Goal: Contribute content: Contribute content

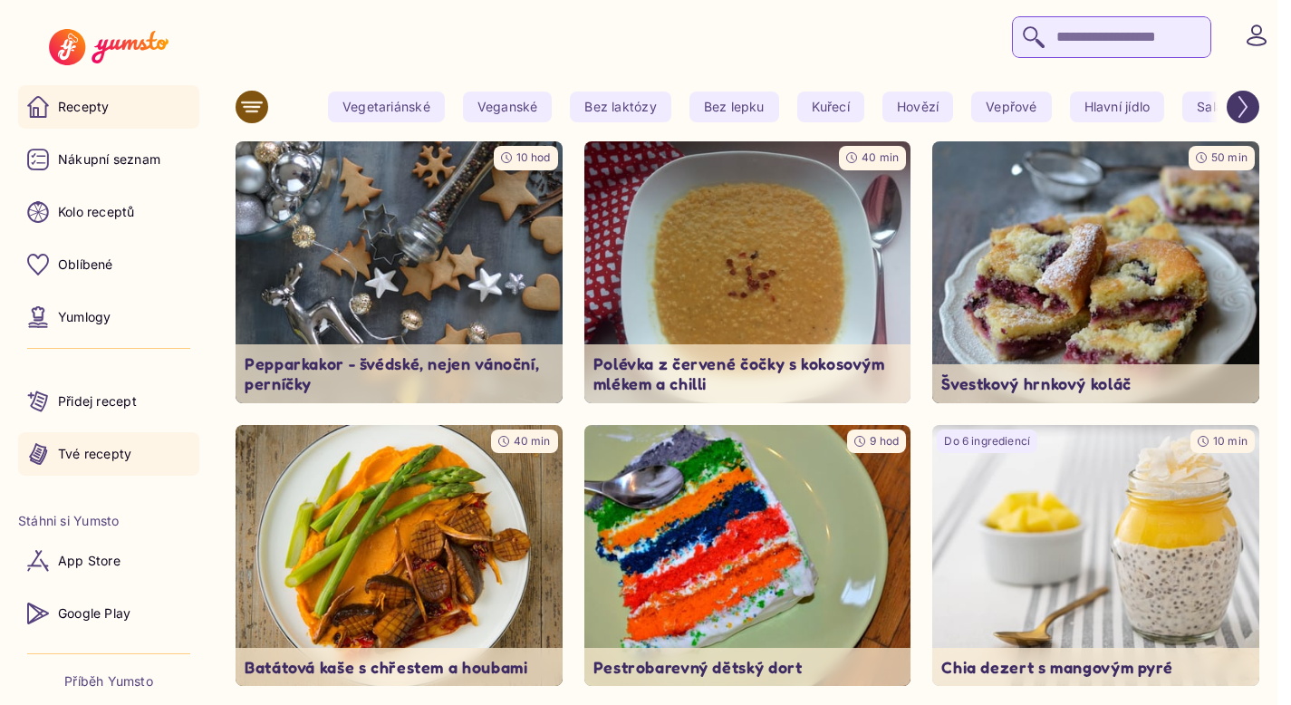
click at [111, 464] on link "Tvé recepty" at bounding box center [108, 454] width 181 height 44
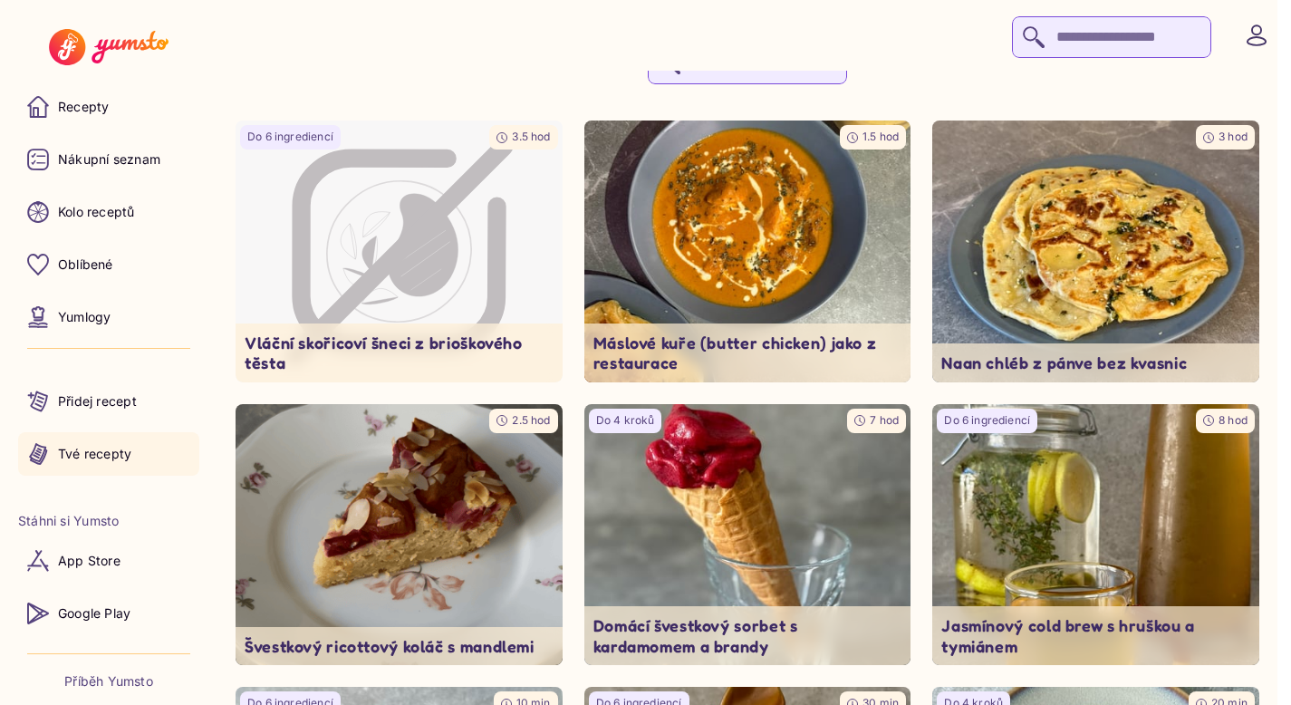
scroll to position [116, 0]
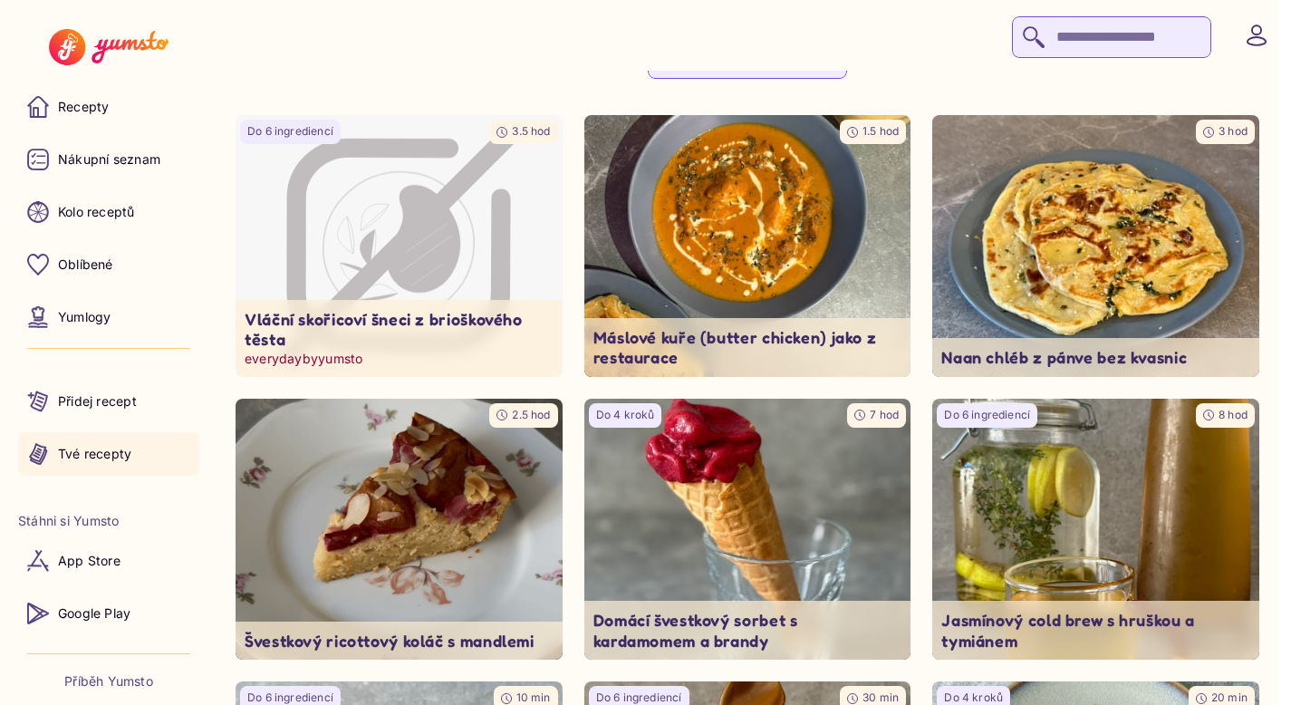
click at [495, 201] on icon "Image not available" at bounding box center [398, 247] width 205 height 196
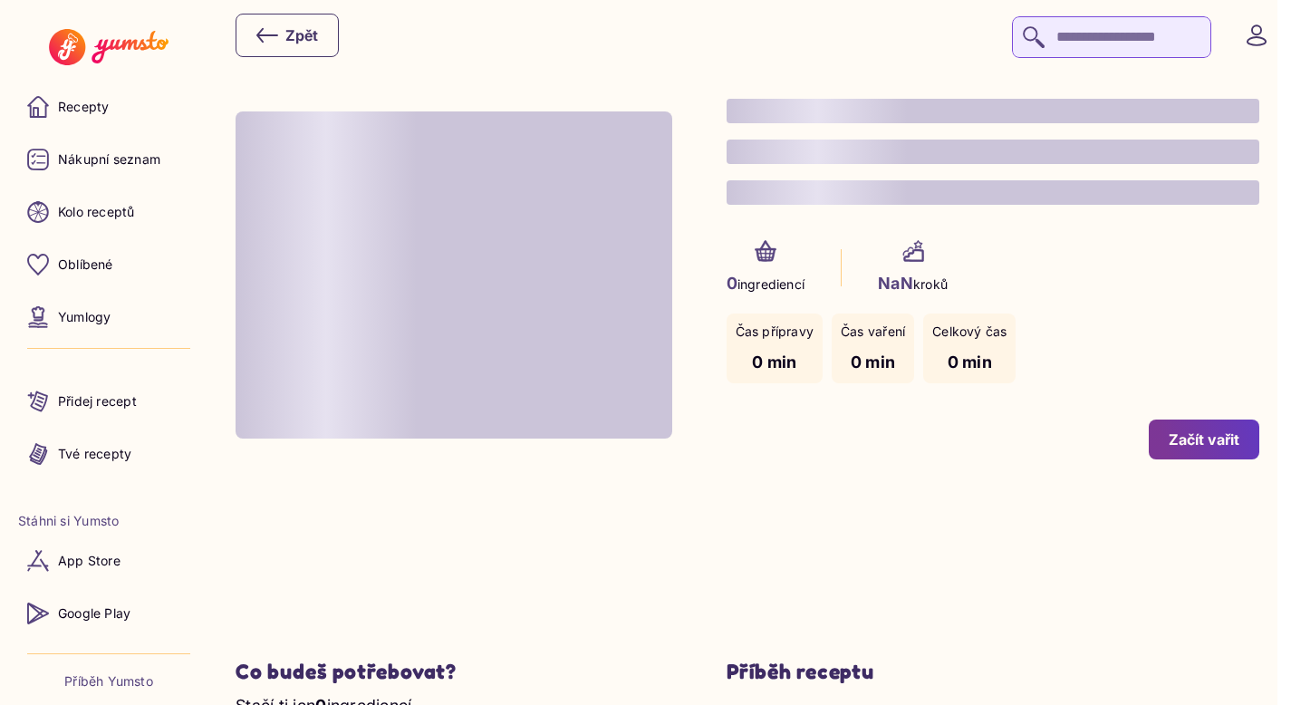
type input "*"
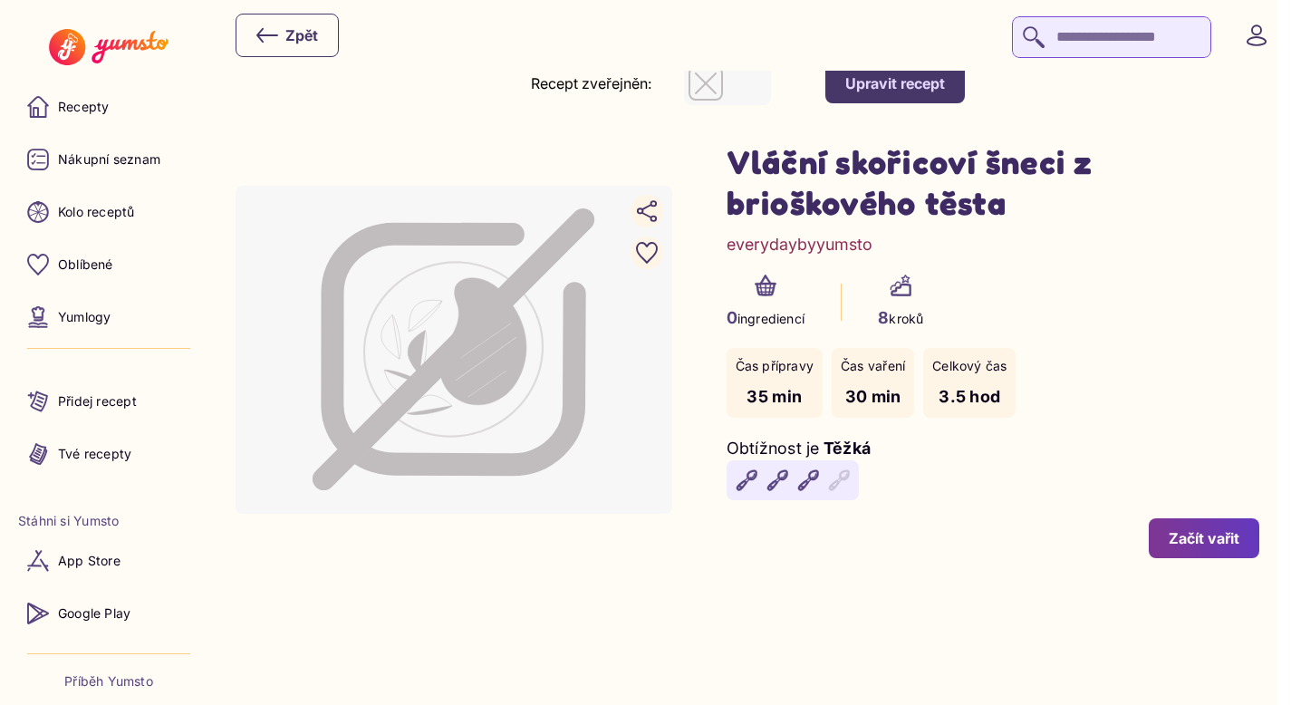
scroll to position [30, 0]
click at [894, 93] on button "Upravit recept" at bounding box center [896, 83] width 140 height 40
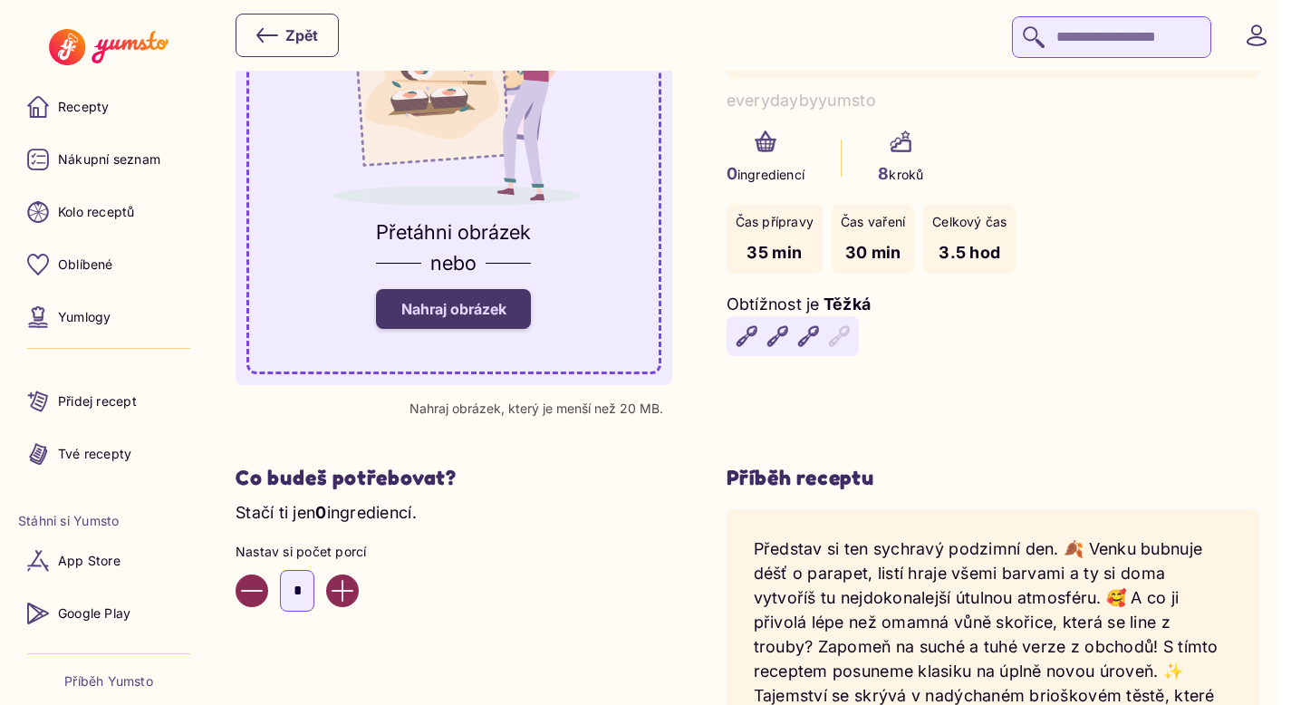
scroll to position [274, 0]
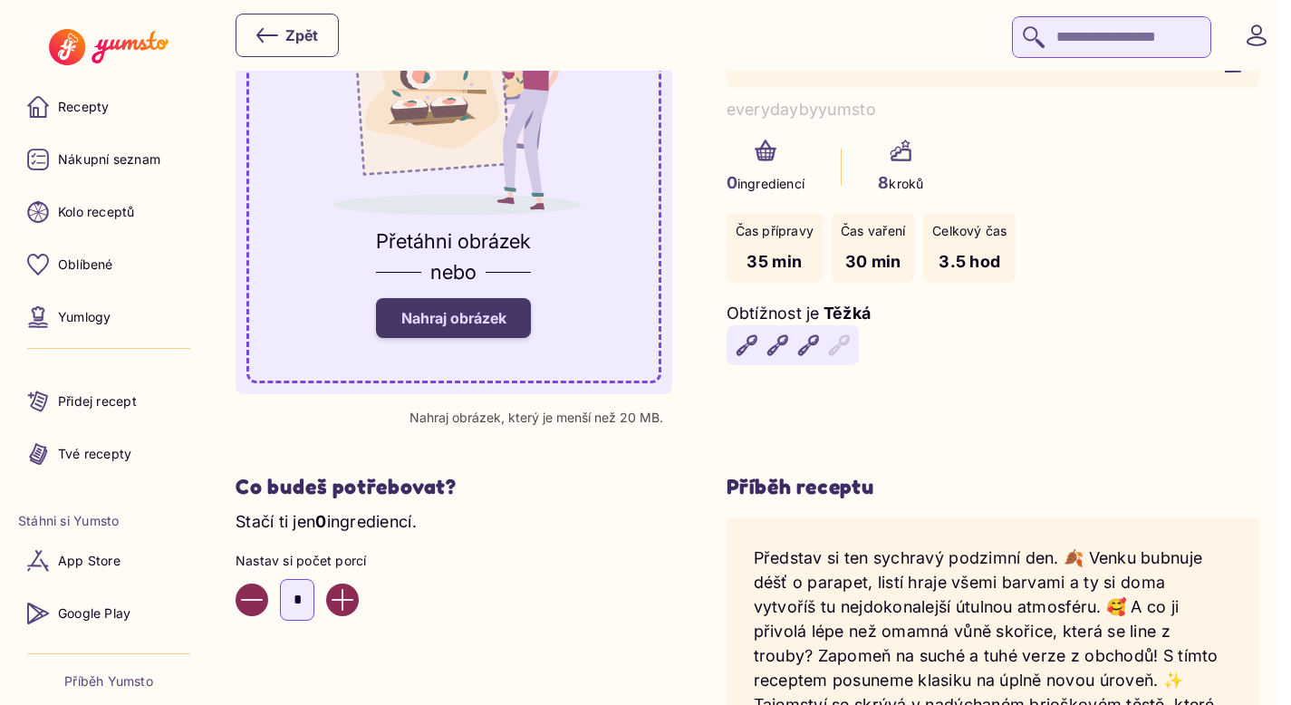
click at [501, 323] on span "Nahraj obrázek" at bounding box center [453, 318] width 105 height 18
click at [0, 0] on input "Nahraj obrázek" at bounding box center [0, 0] width 0 height 0
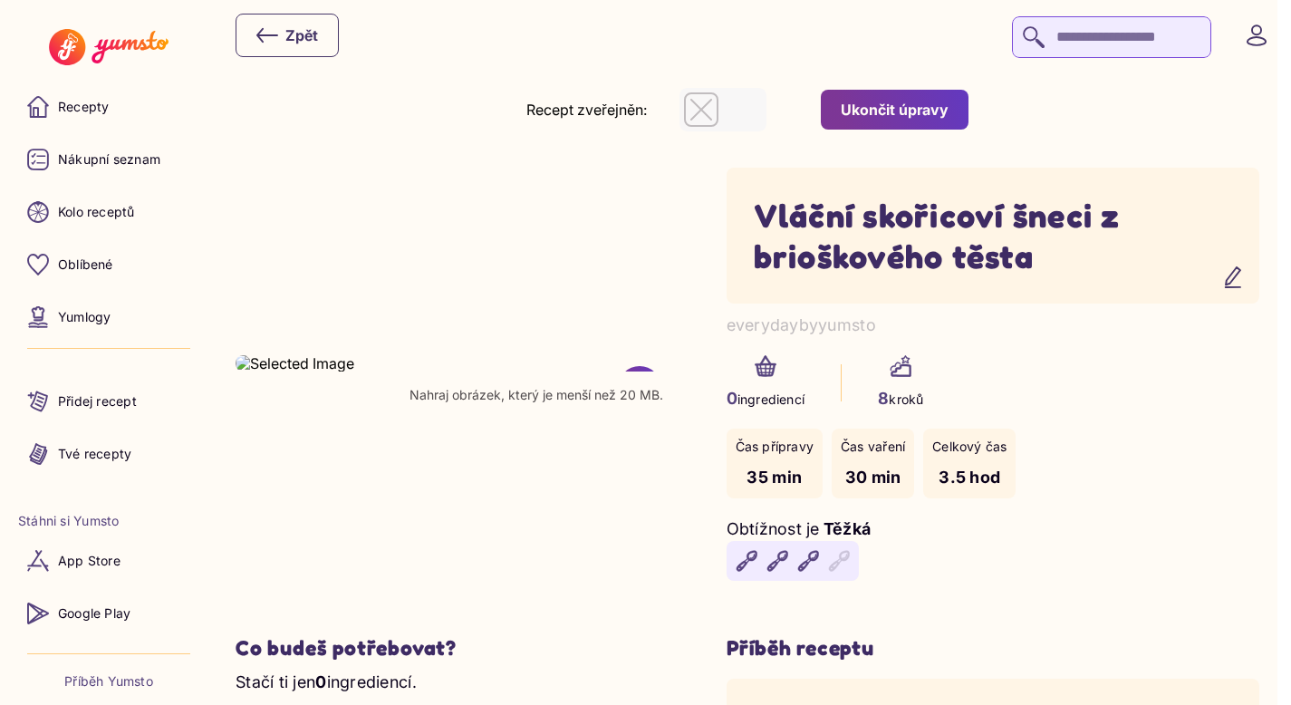
scroll to position [0, 0]
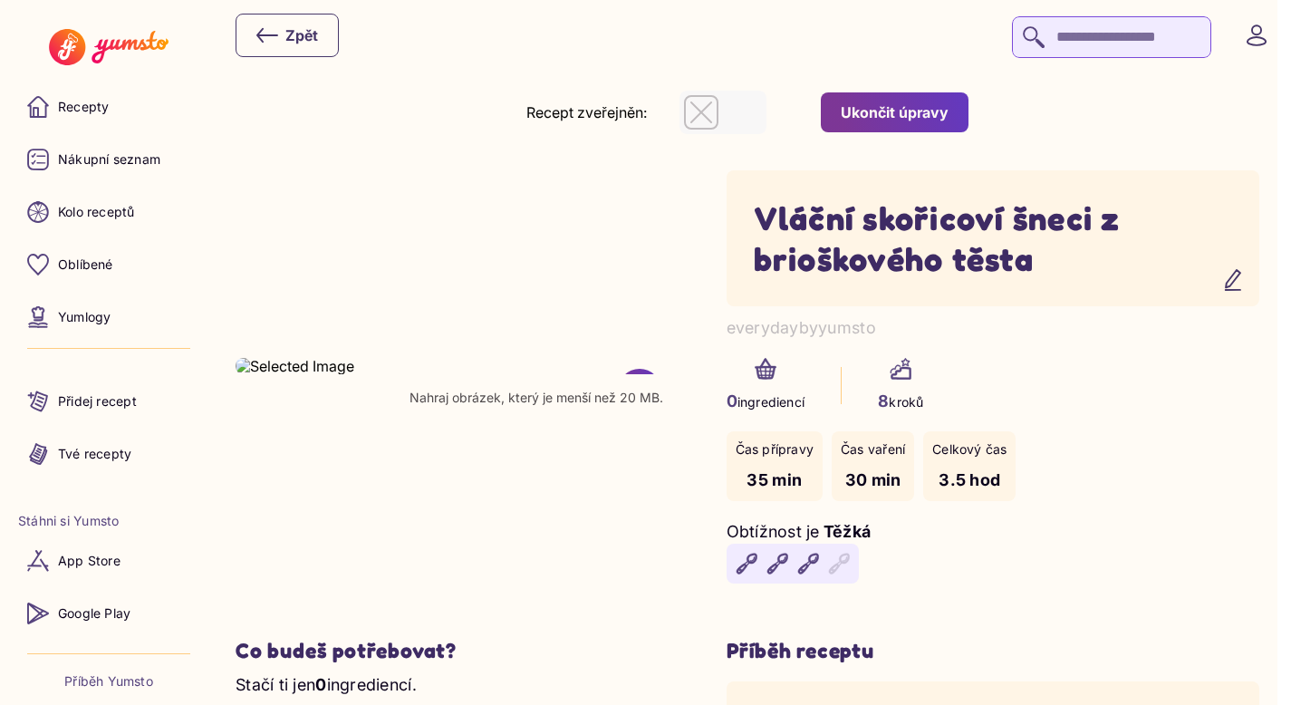
click at [887, 216] on div "Vláční skořicoví šneci z brioškového těsta everydaybyyumsto 0 ingrediencí 8 kro…" at bounding box center [994, 385] width 534 height 431
click at [907, 121] on div "Ukončit úpravy" at bounding box center [895, 112] width 108 height 20
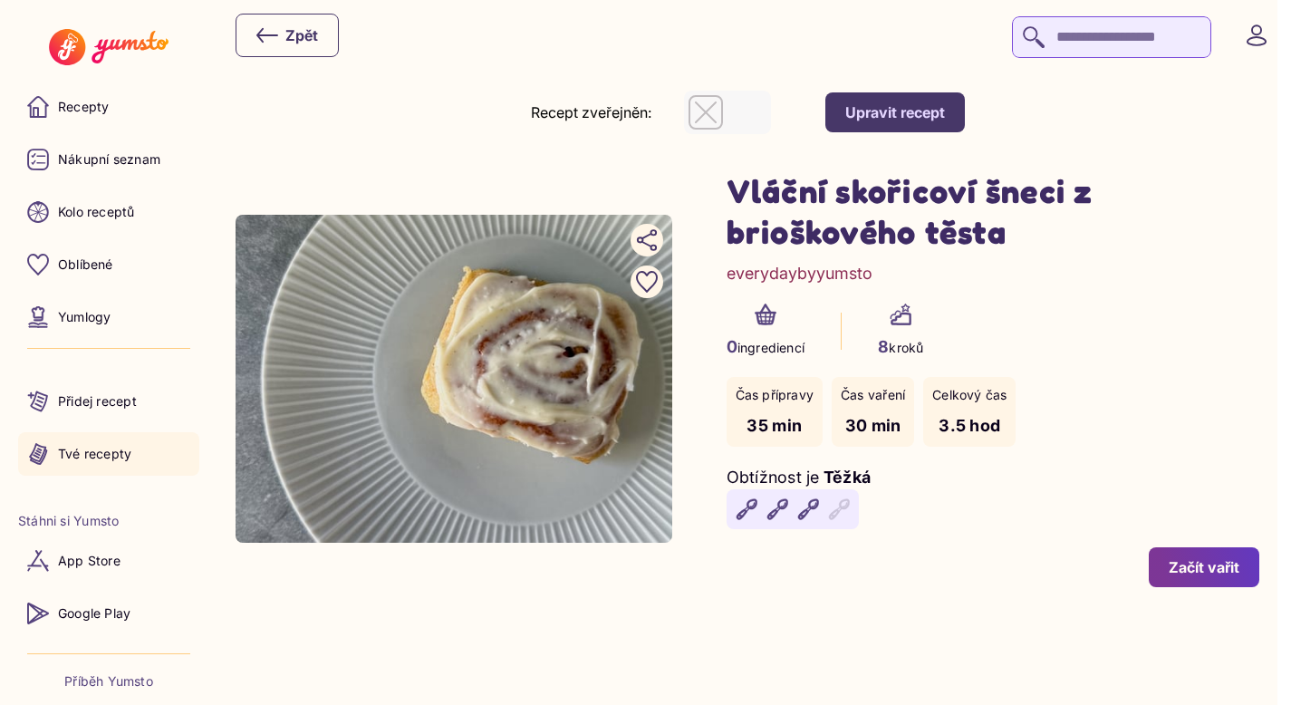
click at [104, 463] on link "Tvé recepty" at bounding box center [108, 454] width 181 height 44
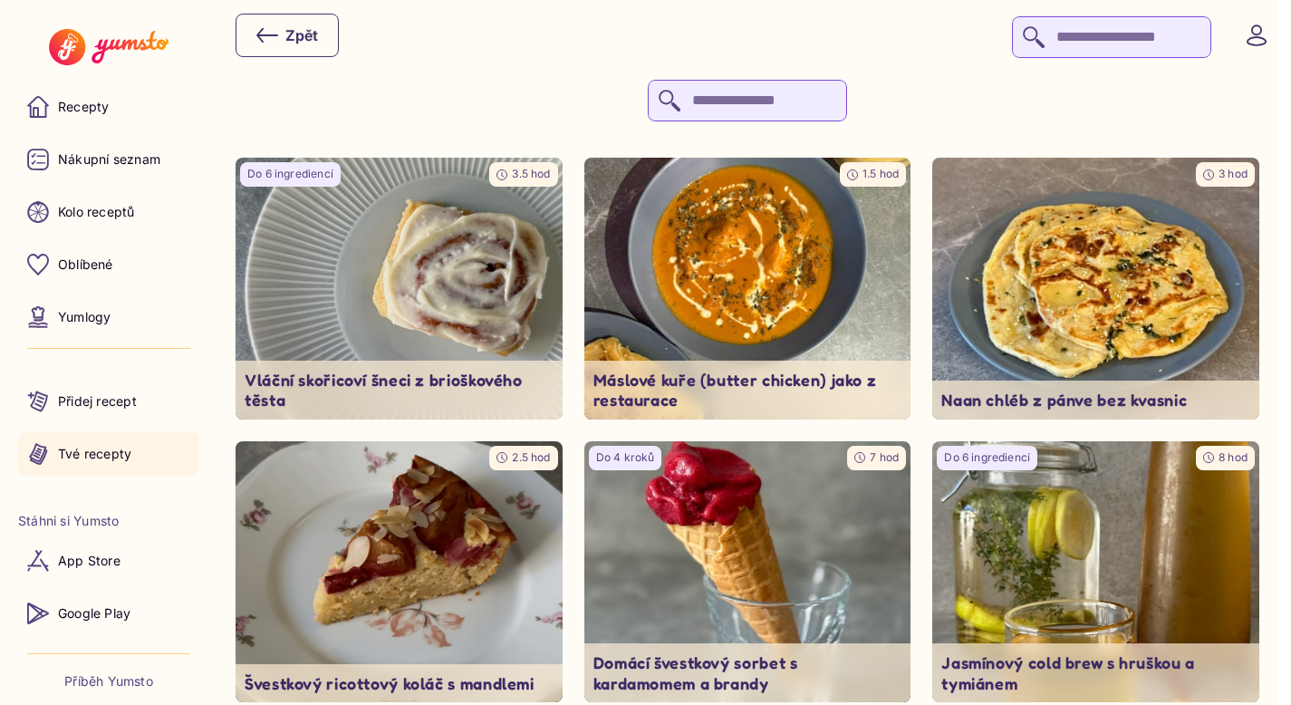
scroll to position [79, 0]
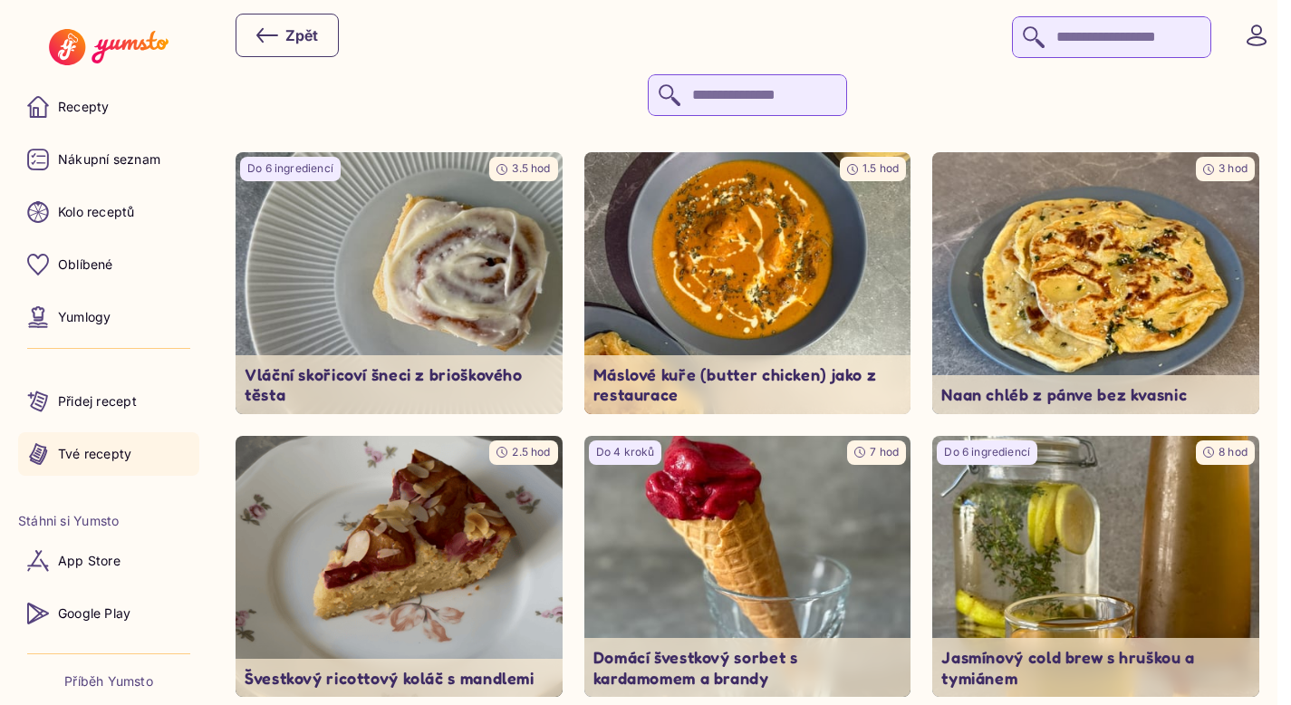
click at [92, 451] on p "Tvé recepty" at bounding box center [94, 454] width 73 height 18
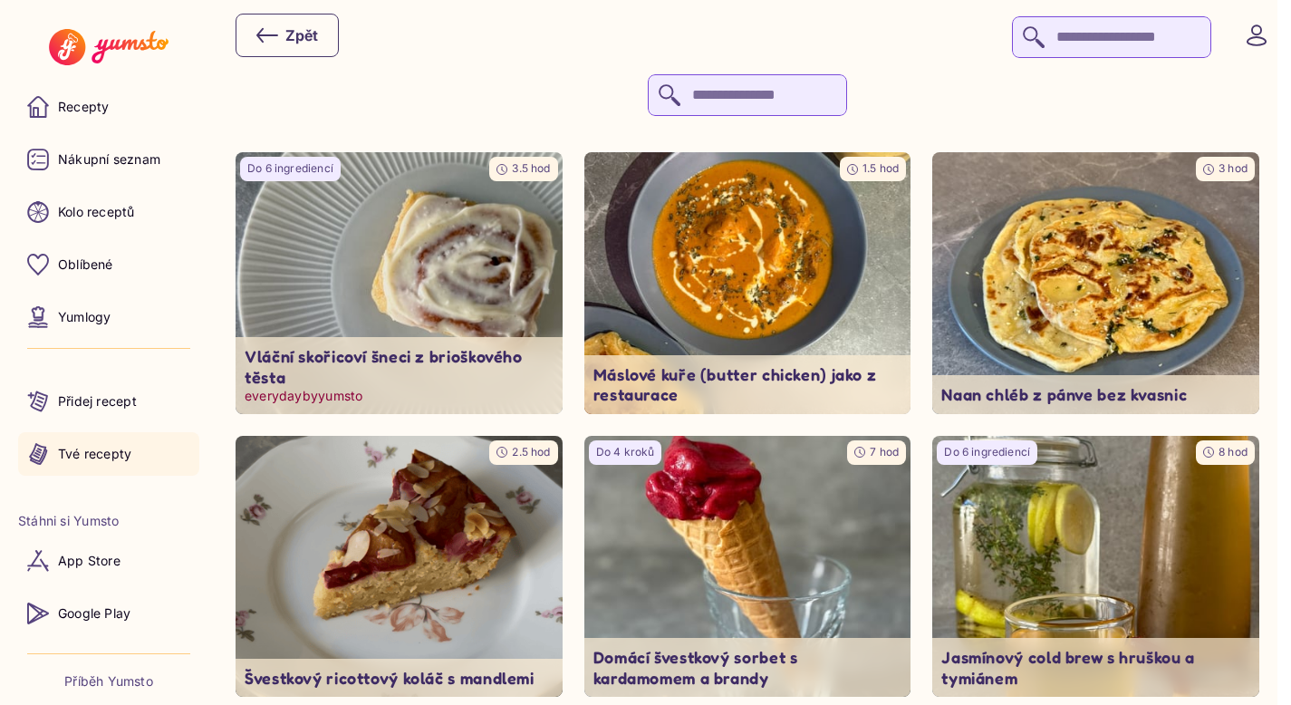
click at [445, 224] on img at bounding box center [398, 283] width 343 height 275
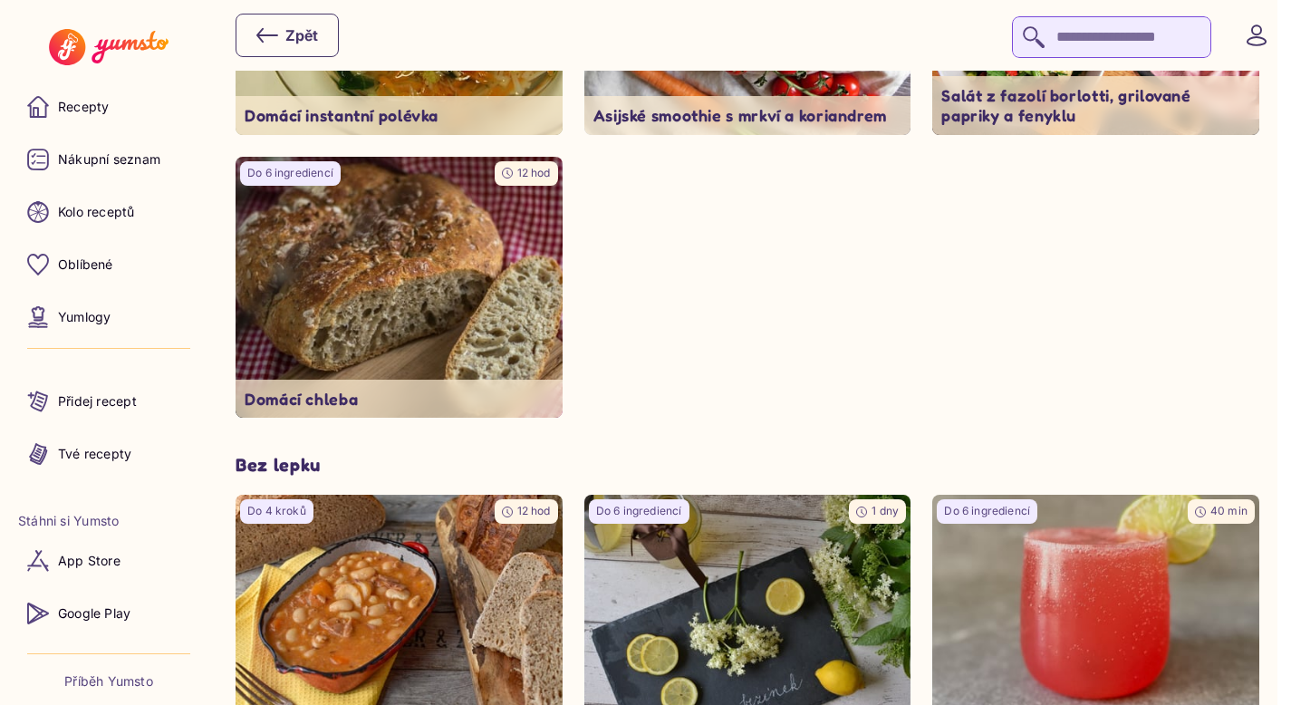
scroll to position [3633, 0]
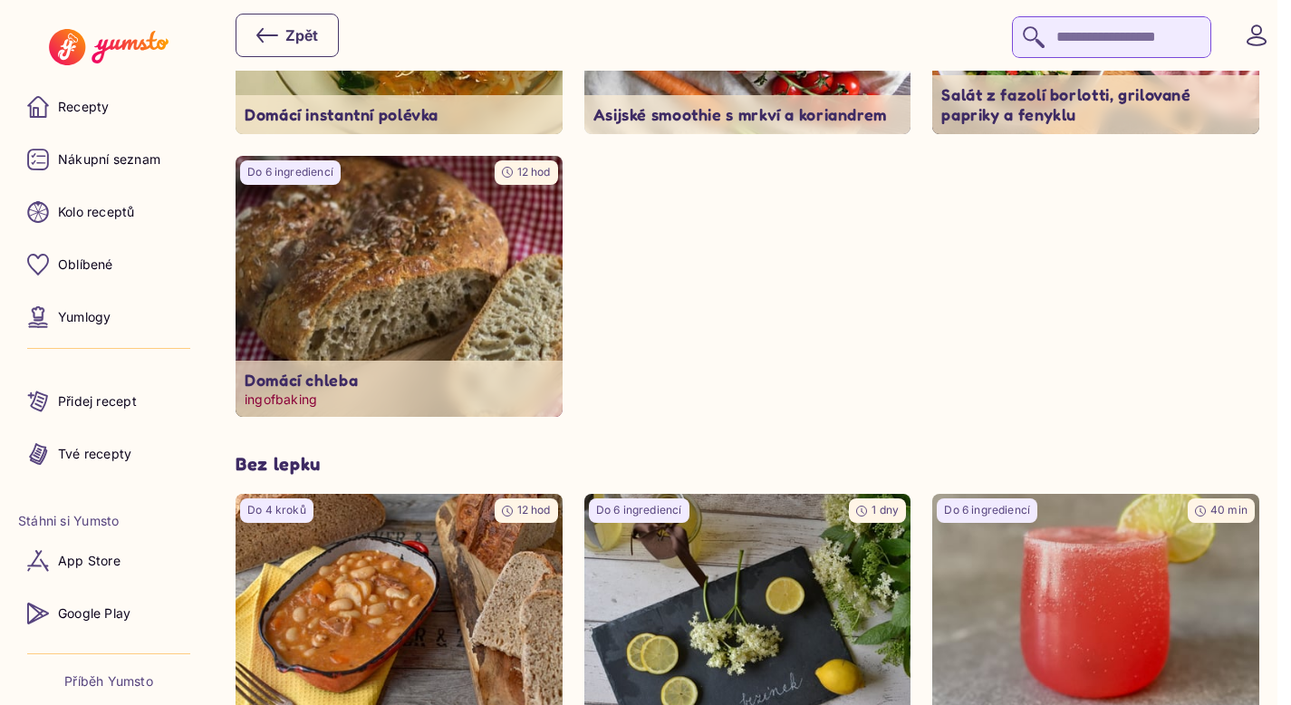
click at [442, 314] on img at bounding box center [398, 287] width 343 height 275
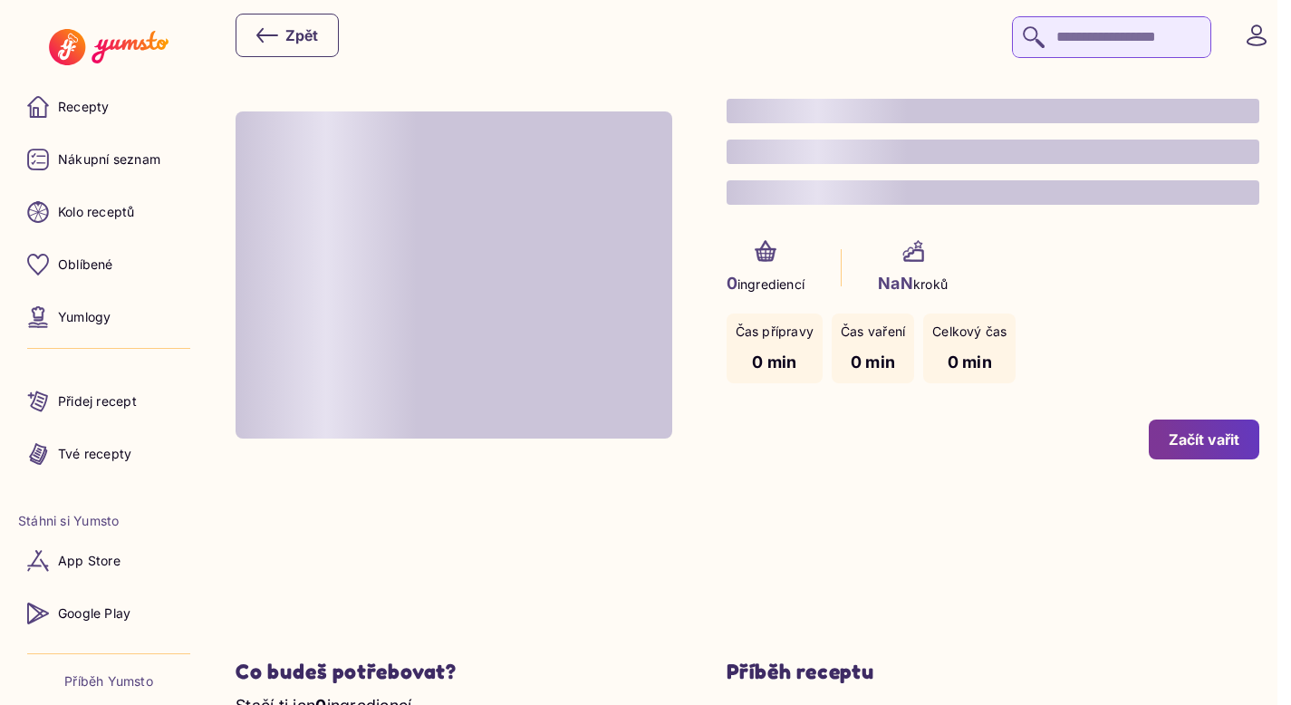
type input "**"
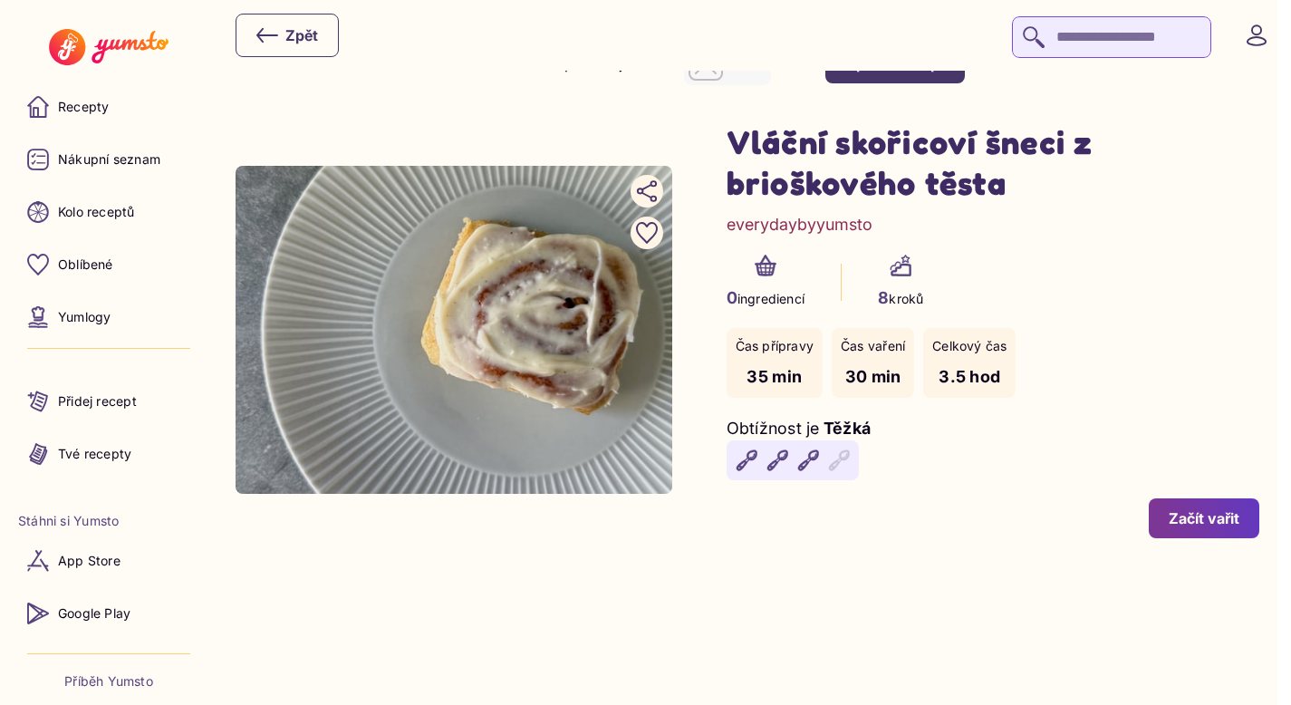
scroll to position [59, 0]
